Goal: Find specific page/section: Find specific page/section

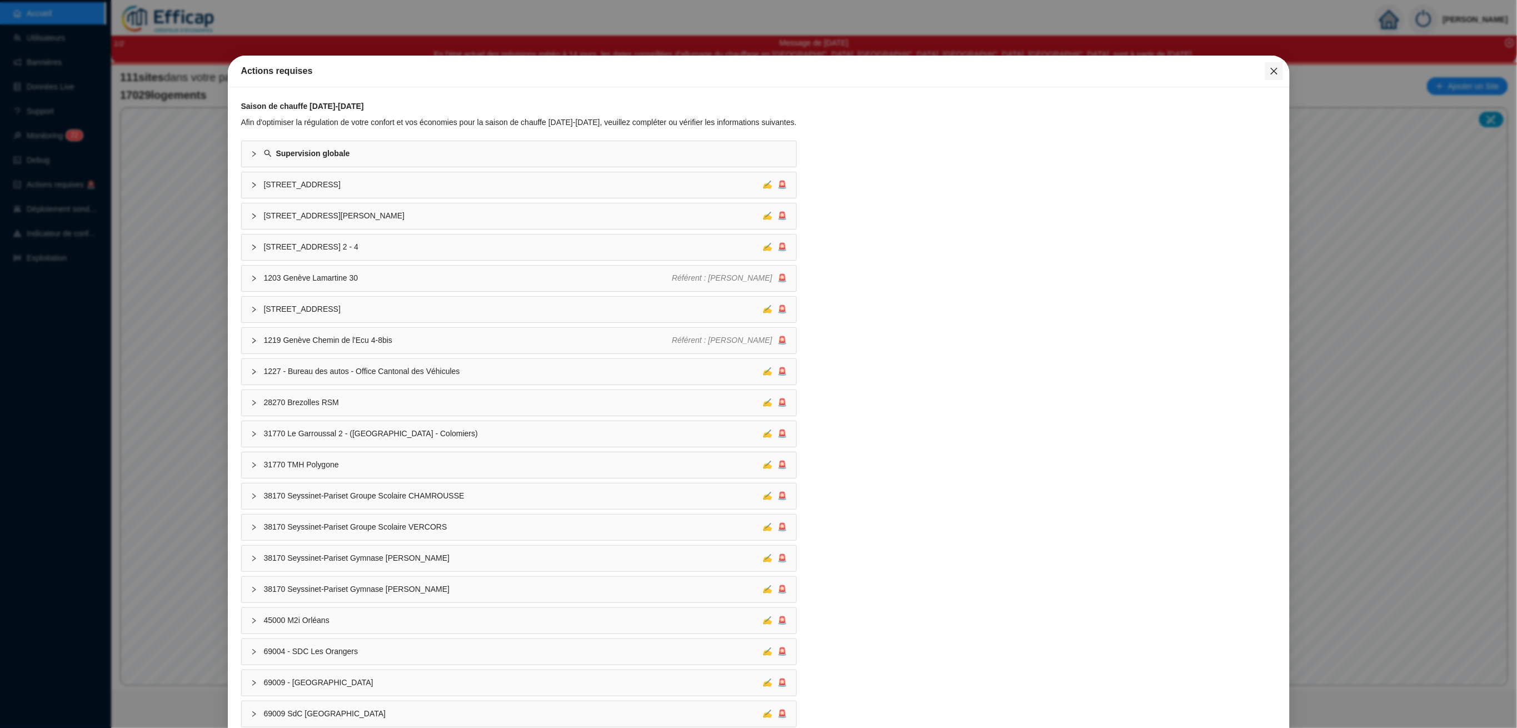
click at [1266, 73] on span "Fermer" at bounding box center [1275, 71] width 18 height 9
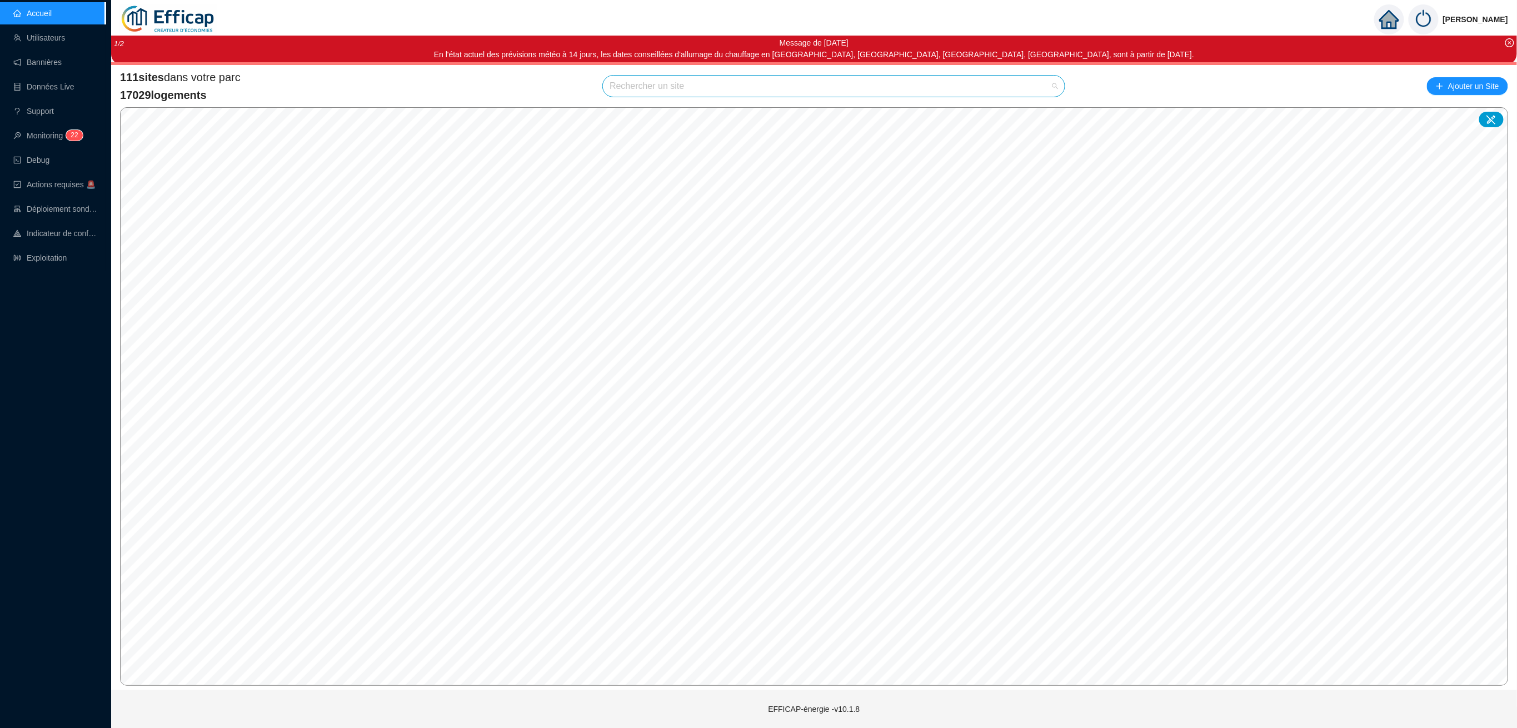
click at [639, 93] on input "search" at bounding box center [829, 86] width 439 height 21
type input "batimen"
click at [1039, 114] on div at bounding box center [1046, 112] width 26 height 17
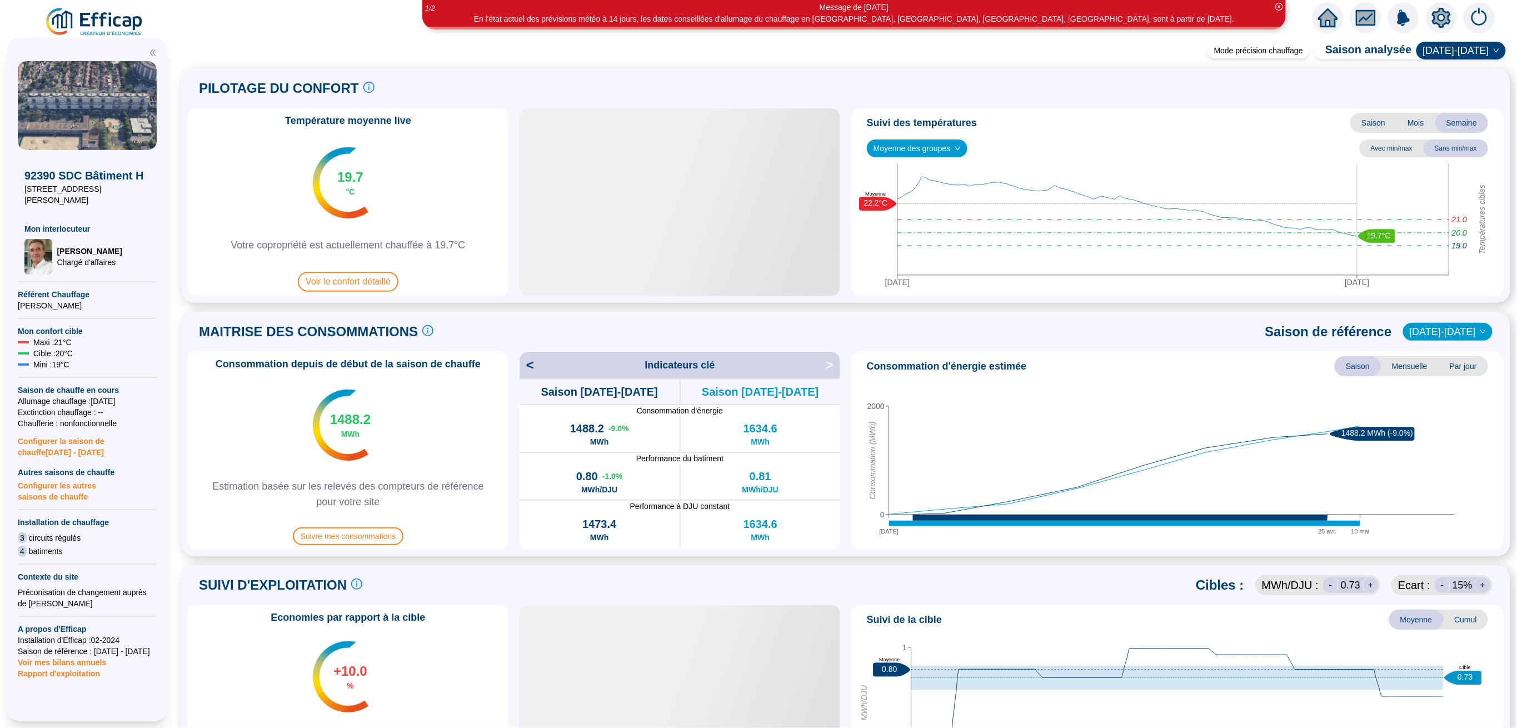
click at [1441, 23] on icon "setting" at bounding box center [1441, 17] width 19 height 18
